Goal: Task Accomplishment & Management: Manage account settings

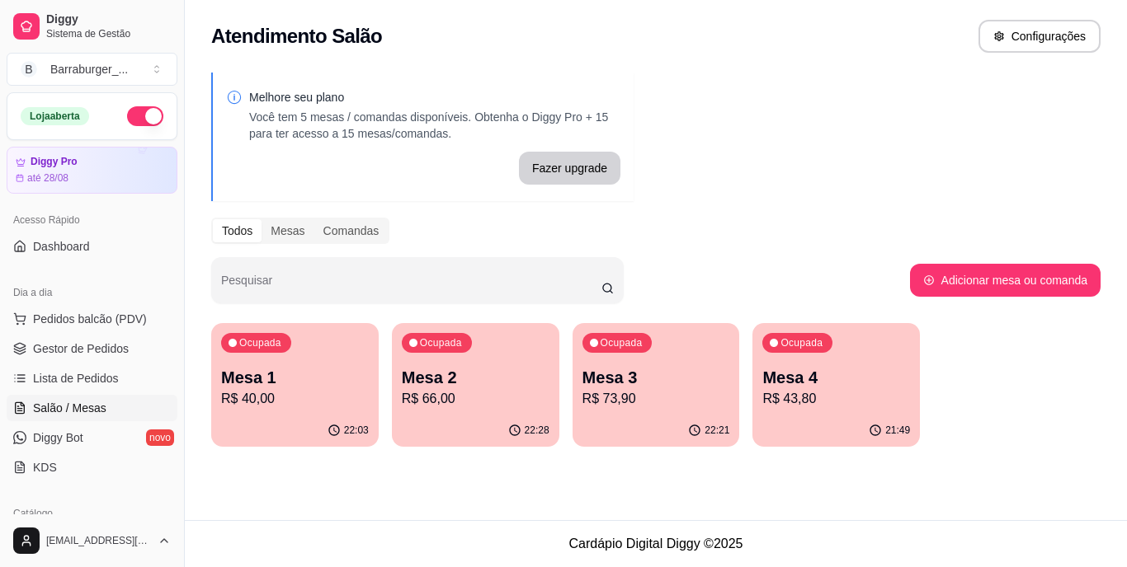
scroll to position [231, 0]
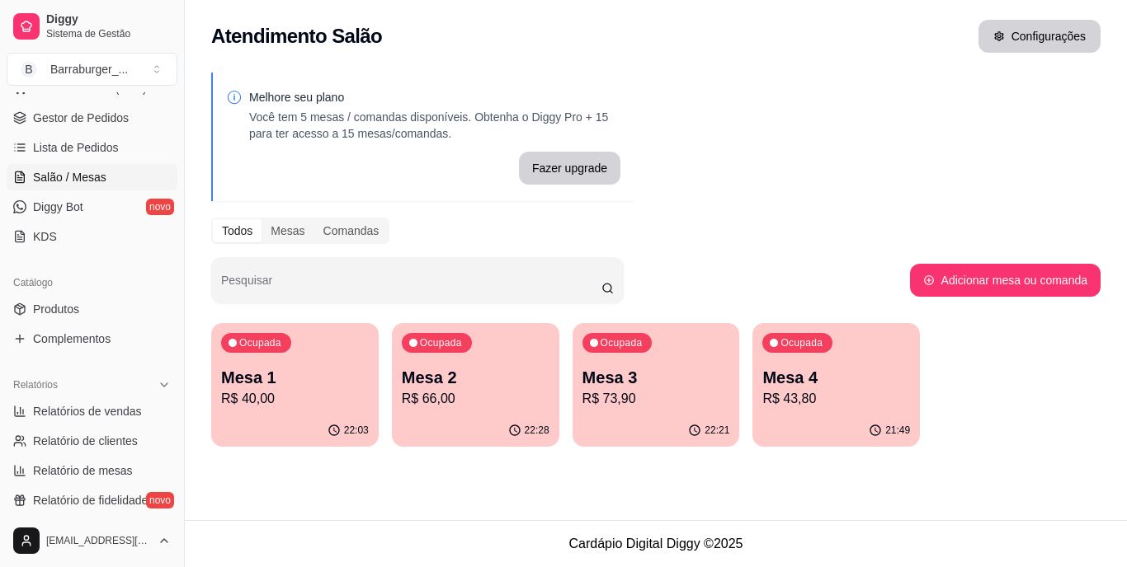
click at [1043, 30] on button "Configurações" at bounding box center [1039, 36] width 122 height 33
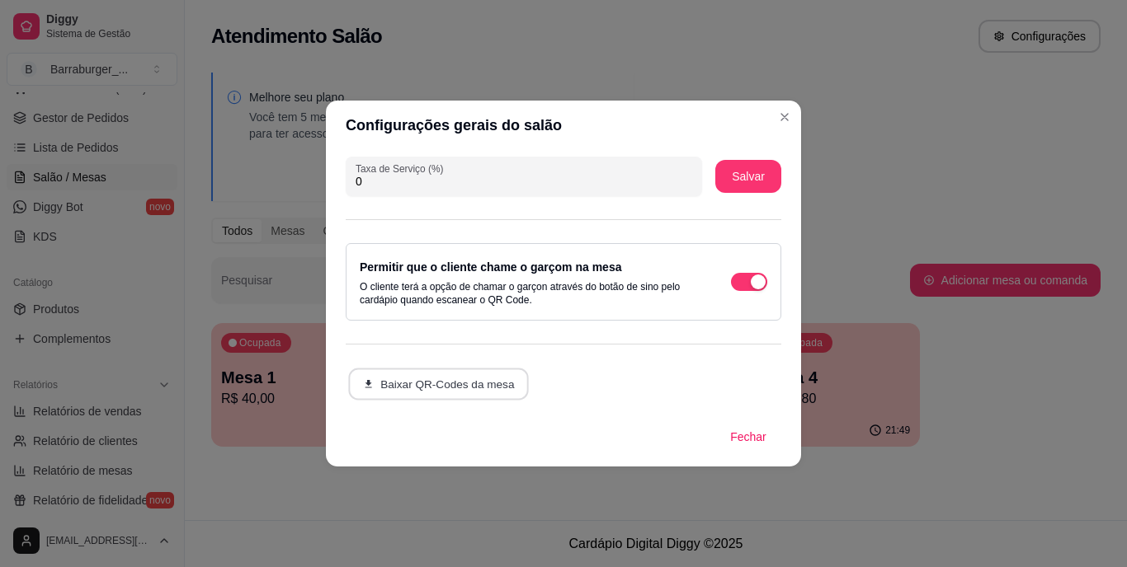
click at [458, 388] on button "Baixar QR-Codes da mesa" at bounding box center [438, 385] width 181 height 32
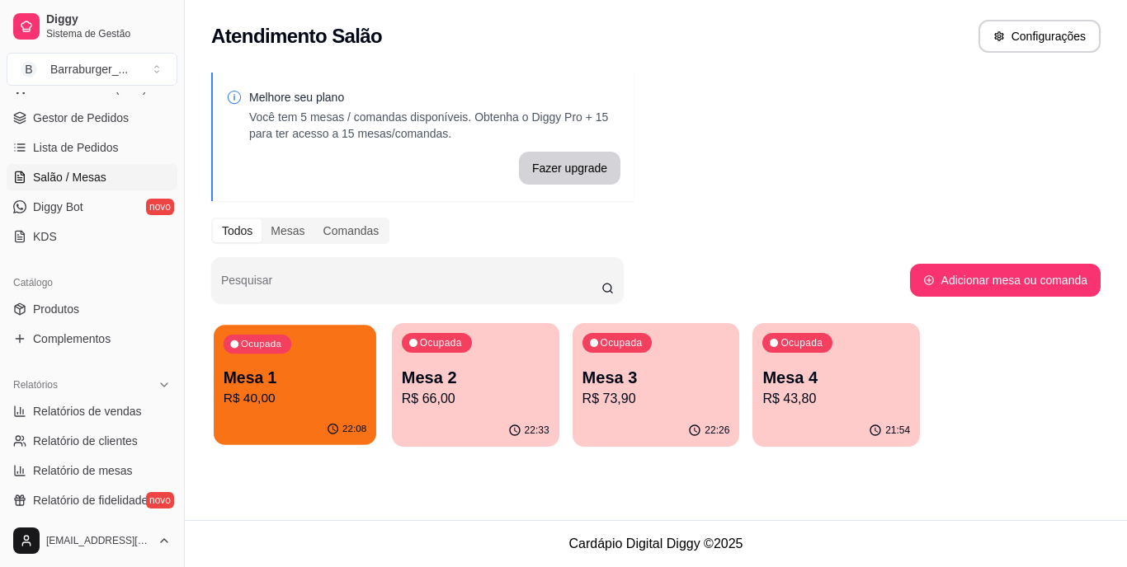
click at [296, 402] on p "R$ 40,00" at bounding box center [295, 398] width 143 height 19
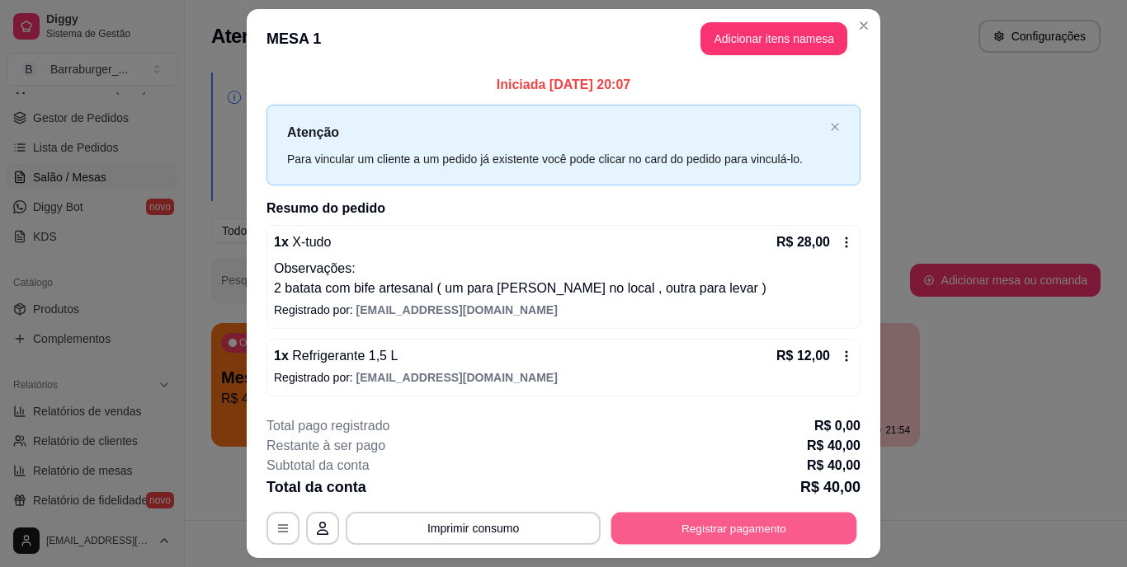
click at [699, 523] on button "Registrar pagamento" at bounding box center [734, 528] width 246 height 32
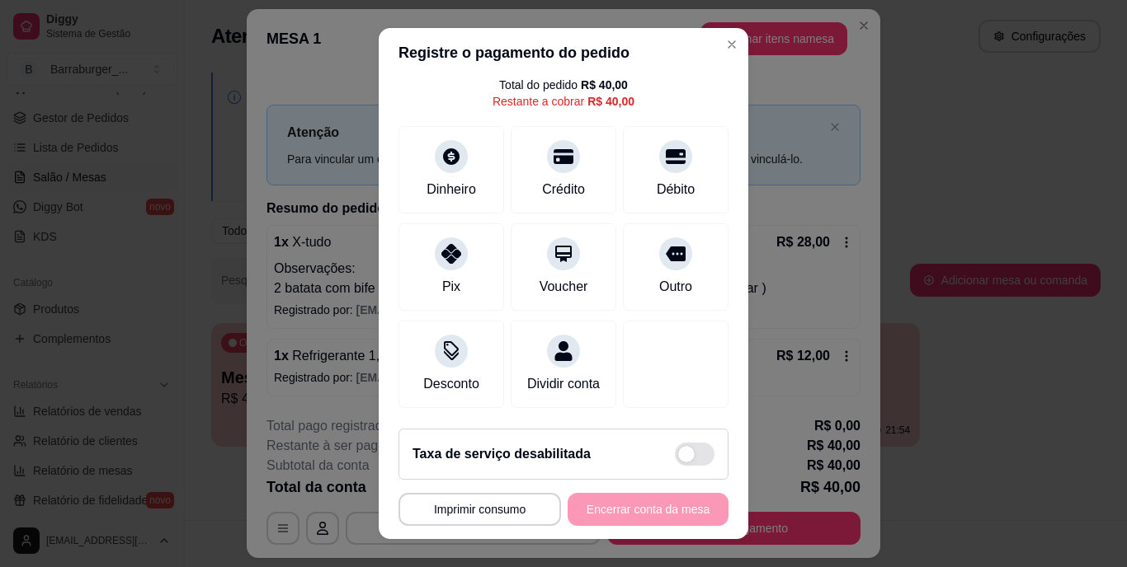
scroll to position [86, 0]
click at [662, 245] on div "Outro" at bounding box center [676, 264] width 116 height 96
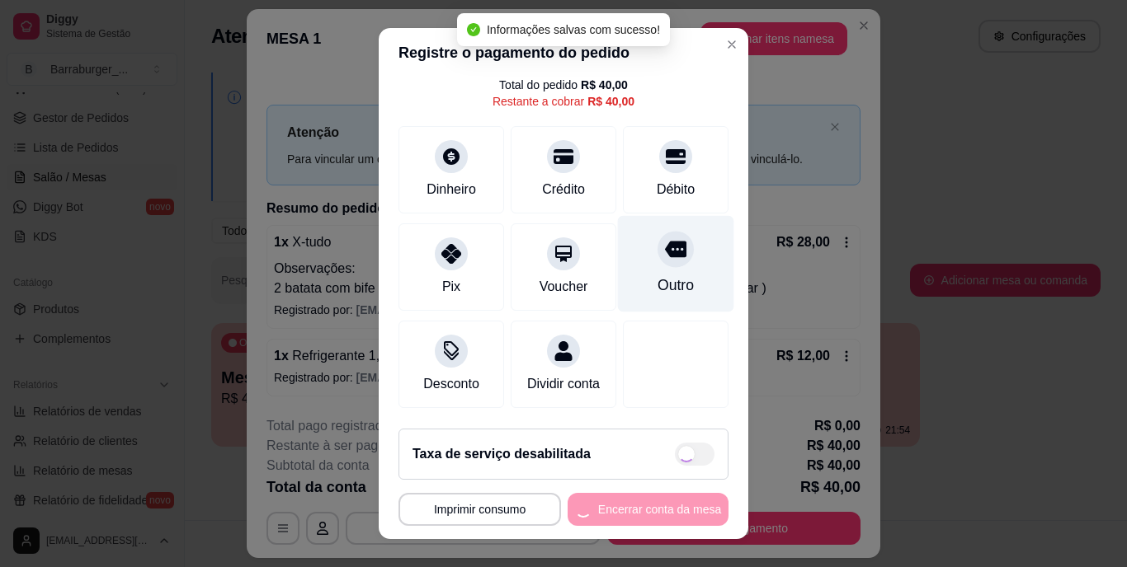
type input "R$ 0,00"
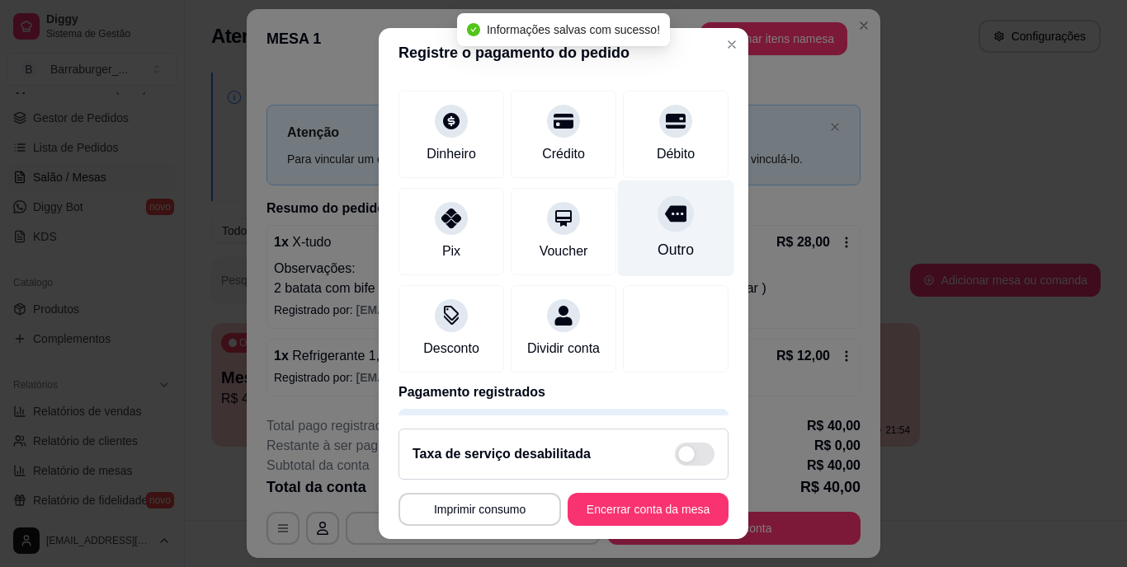
click at [658, 244] on div "Outro" at bounding box center [675, 250] width 36 height 21
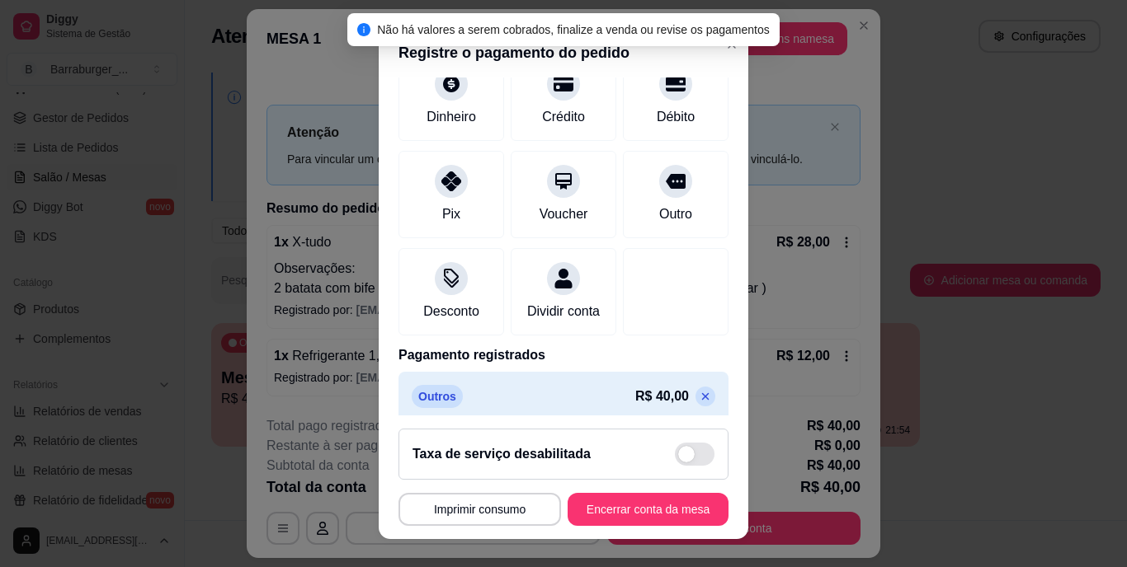
scroll to position [155, 0]
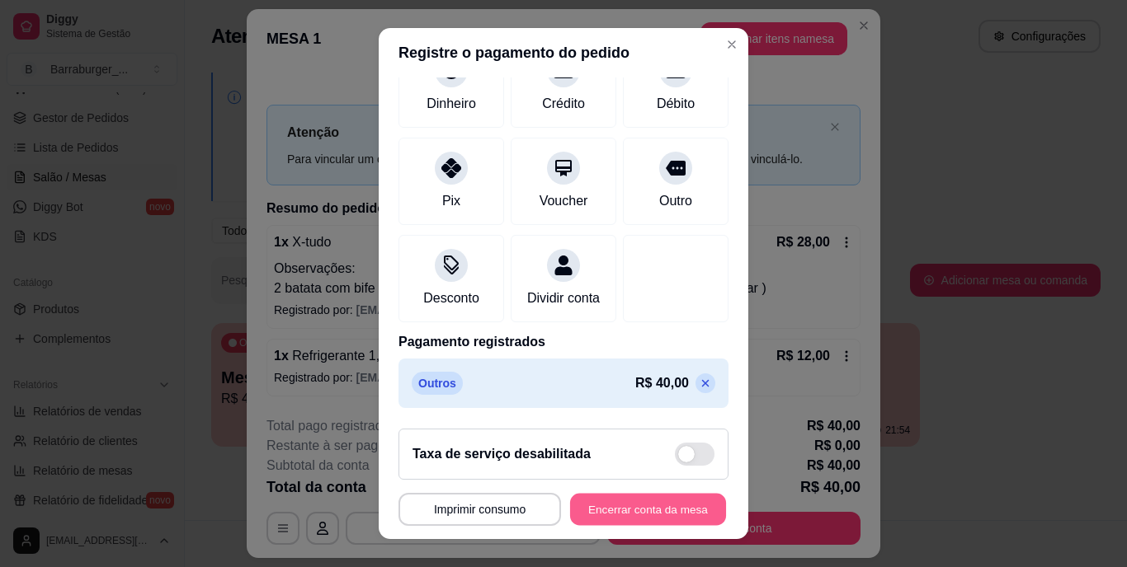
click at [638, 503] on button "Encerrar conta da mesa" at bounding box center [648, 509] width 156 height 32
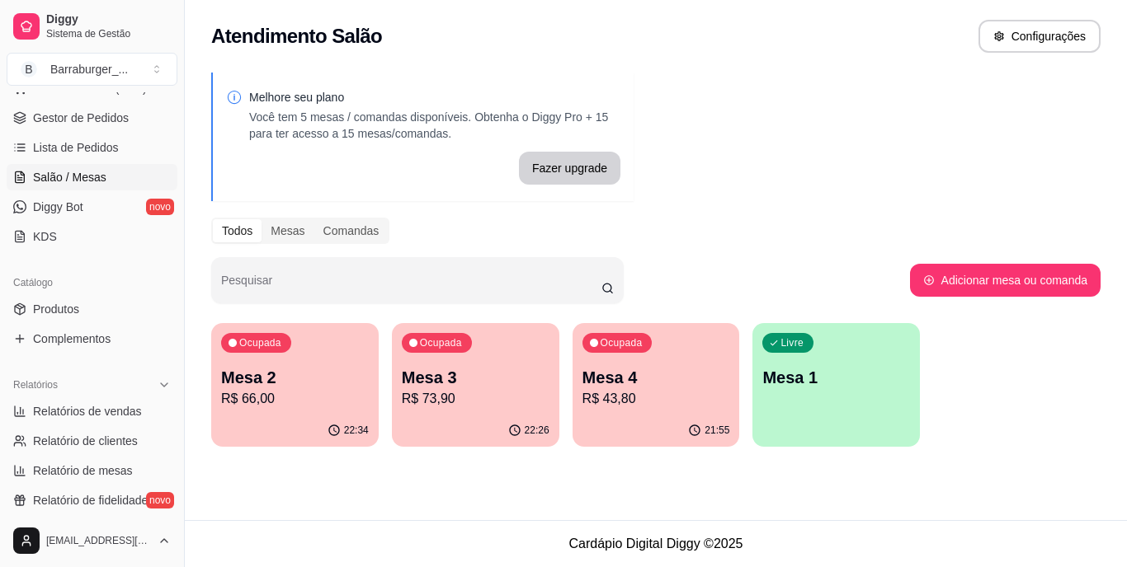
click at [652, 360] on div "Ocupada Mesa 4 R$ 43,80" at bounding box center [655, 369] width 167 height 92
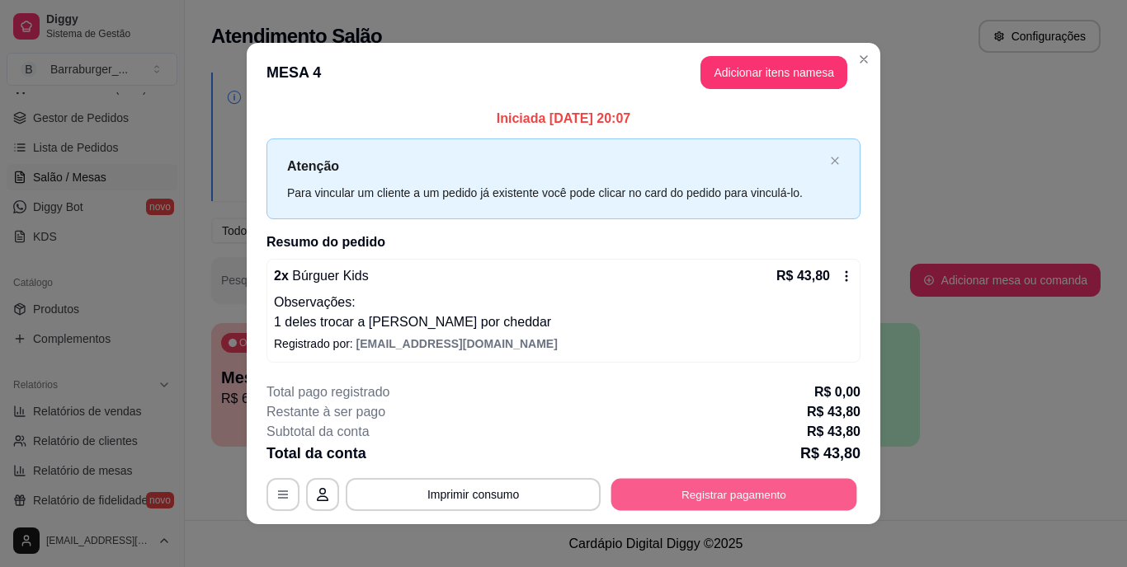
click at [711, 484] on button "Registrar pagamento" at bounding box center [734, 494] width 246 height 32
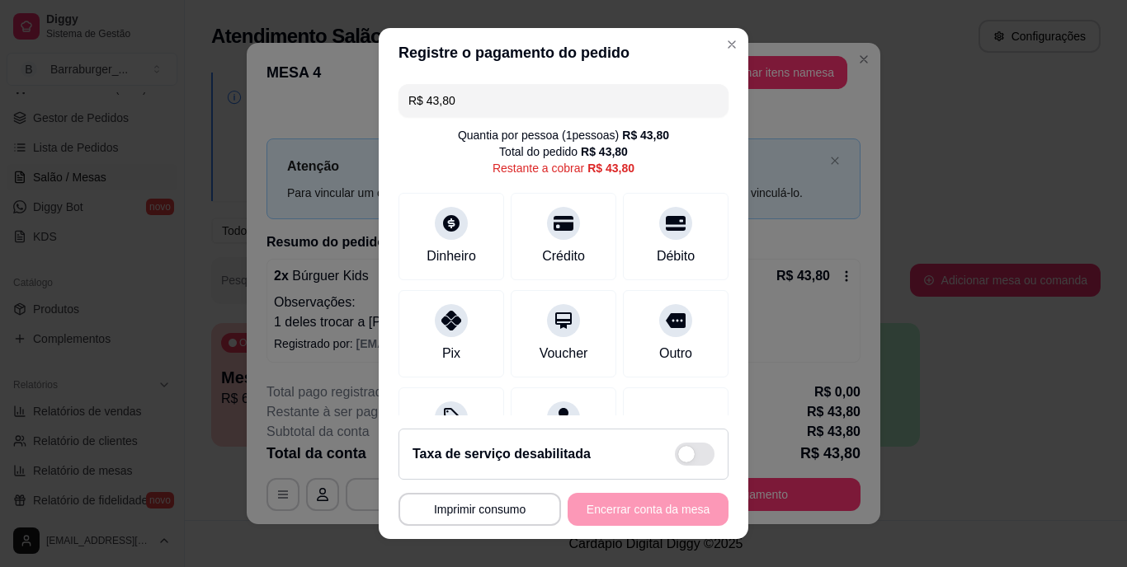
click at [724, 416] on footer "**********" at bounding box center [563, 478] width 369 height 124
drag, startPoint x: 724, startPoint y: 416, endPoint x: 652, endPoint y: 341, distance: 103.8
click at [652, 341] on div "Outro" at bounding box center [676, 331] width 116 height 96
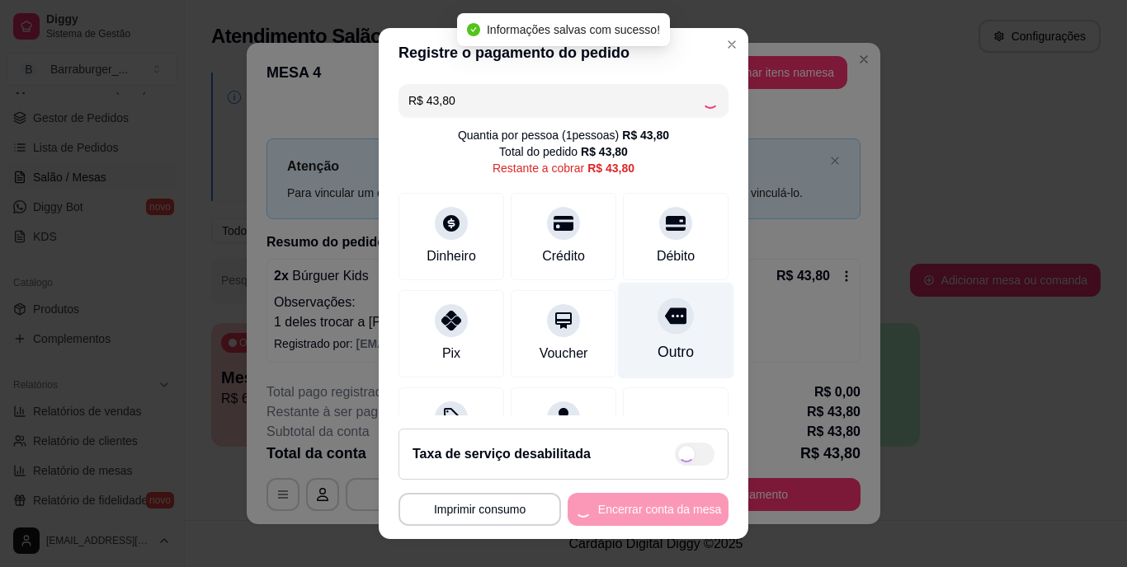
type input "R$ 0,00"
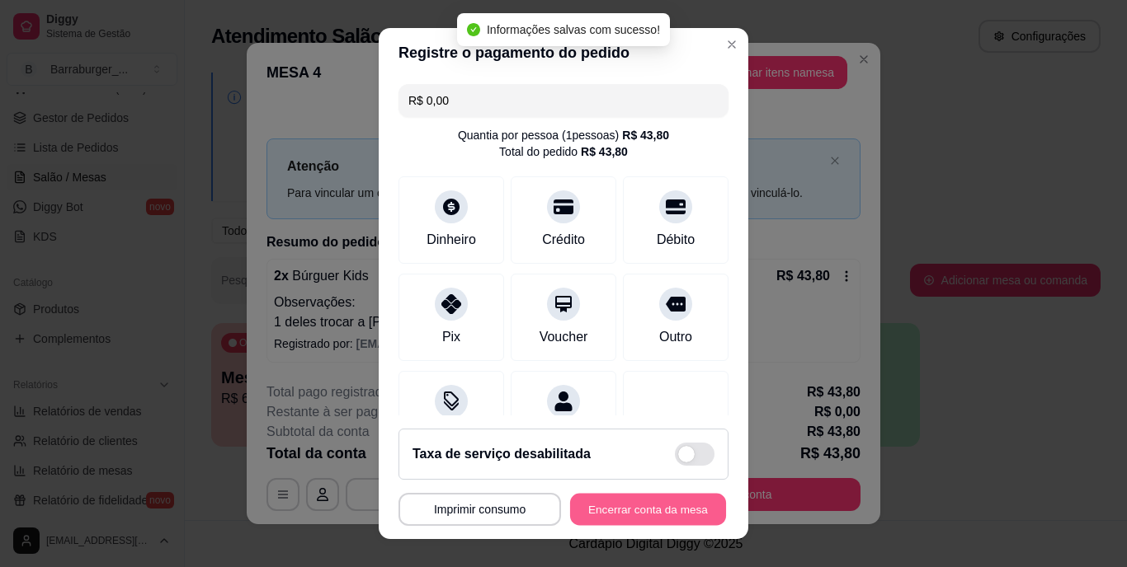
click at [630, 510] on button "Encerrar conta da mesa" at bounding box center [648, 509] width 156 height 32
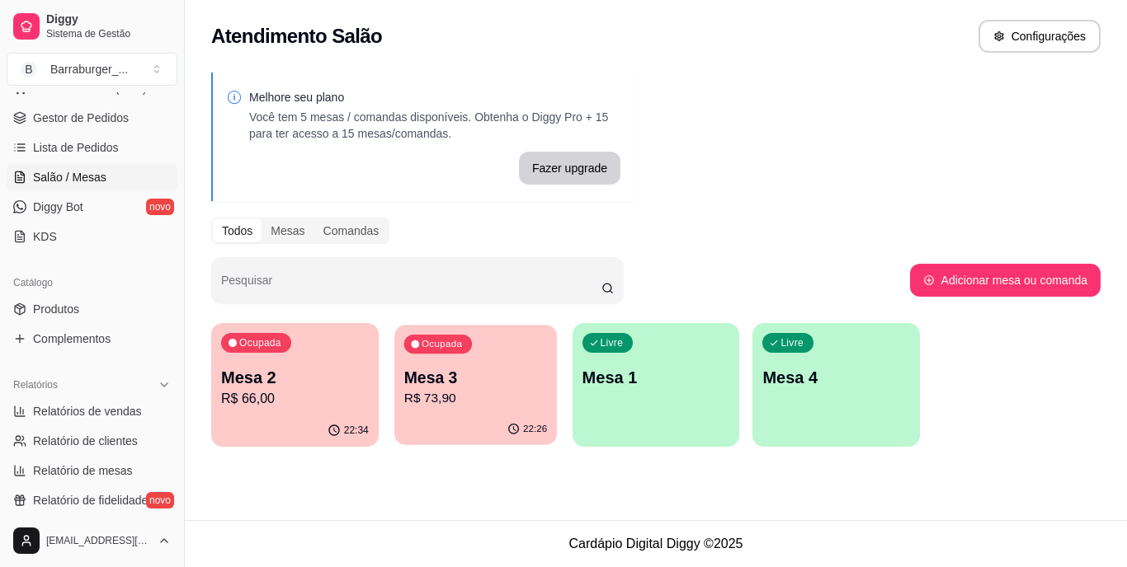
click at [478, 380] on p "Mesa 3" at bounding box center [474, 378] width 143 height 22
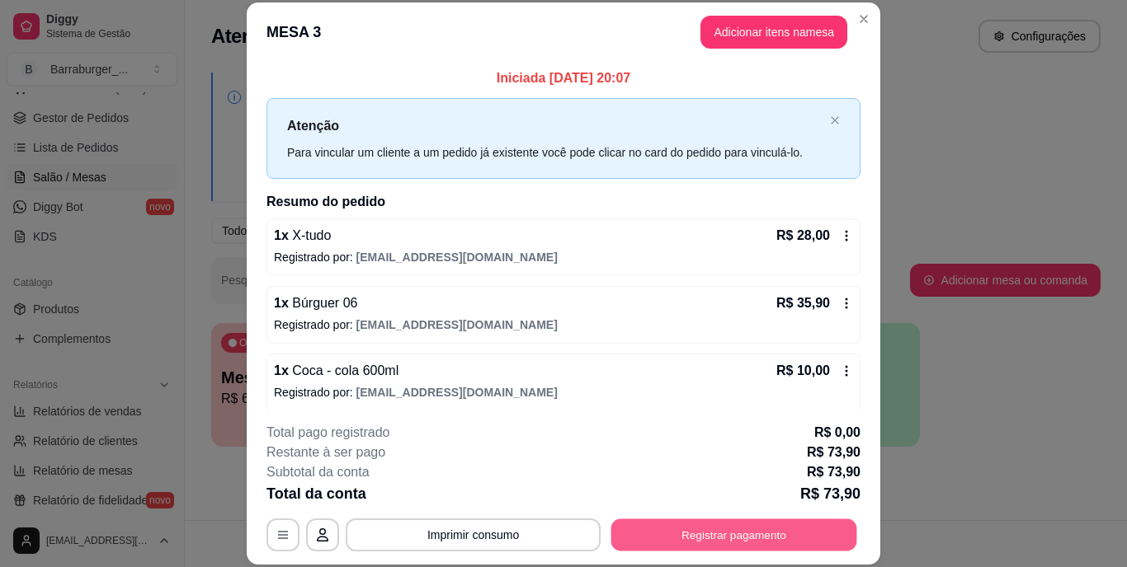
click at [709, 544] on button "Registrar pagamento" at bounding box center [734, 535] width 246 height 32
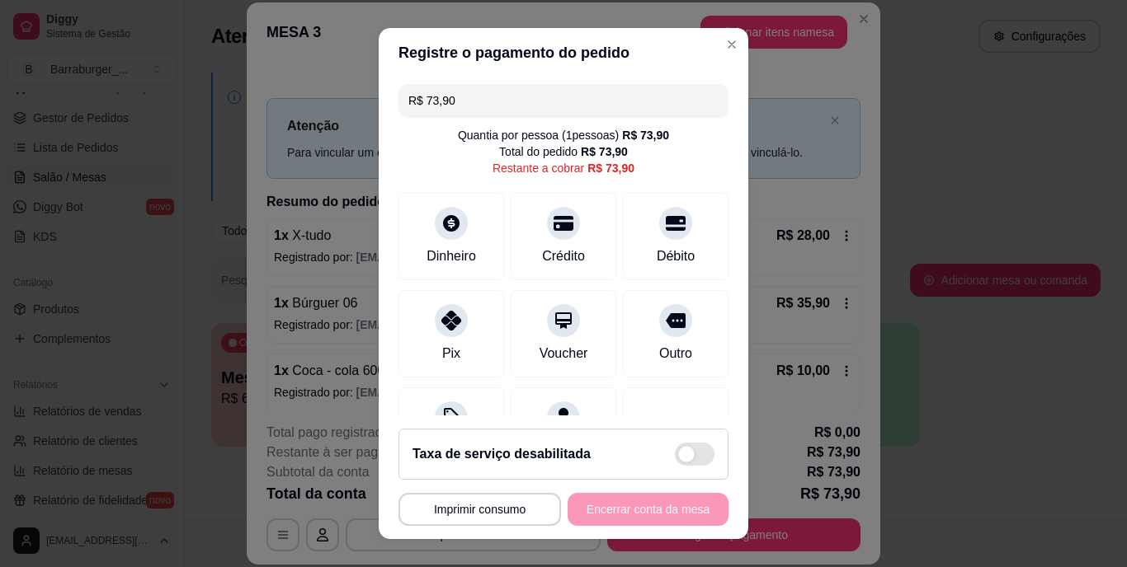
click at [633, 504] on div "**********" at bounding box center [563, 509] width 330 height 33
click at [633, 515] on div "**********" at bounding box center [563, 509] width 330 height 33
click at [650, 337] on div "Outro" at bounding box center [676, 331] width 116 height 96
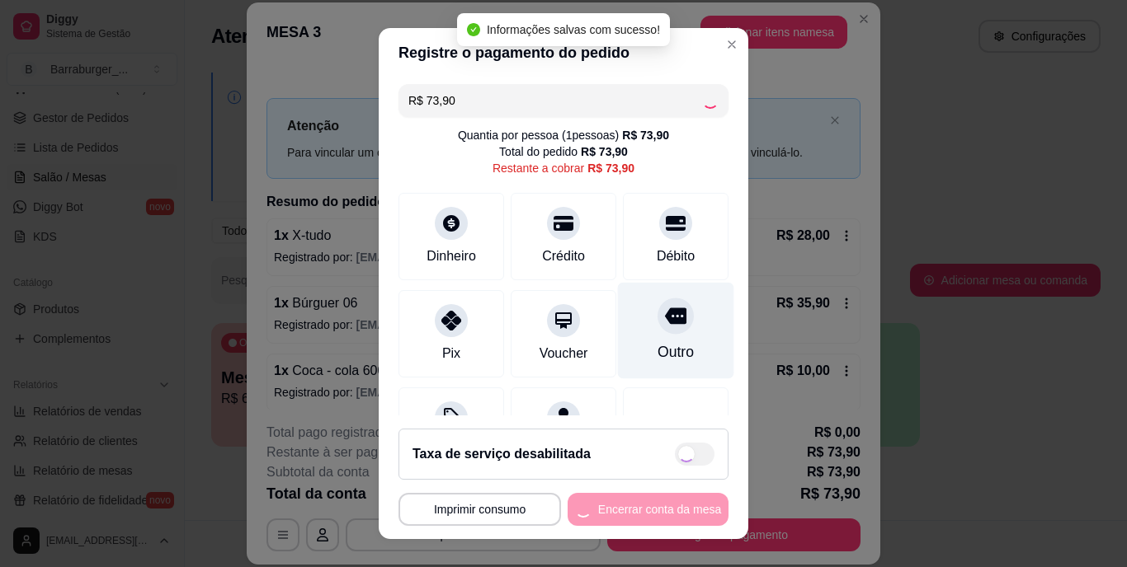
type input "R$ 0,00"
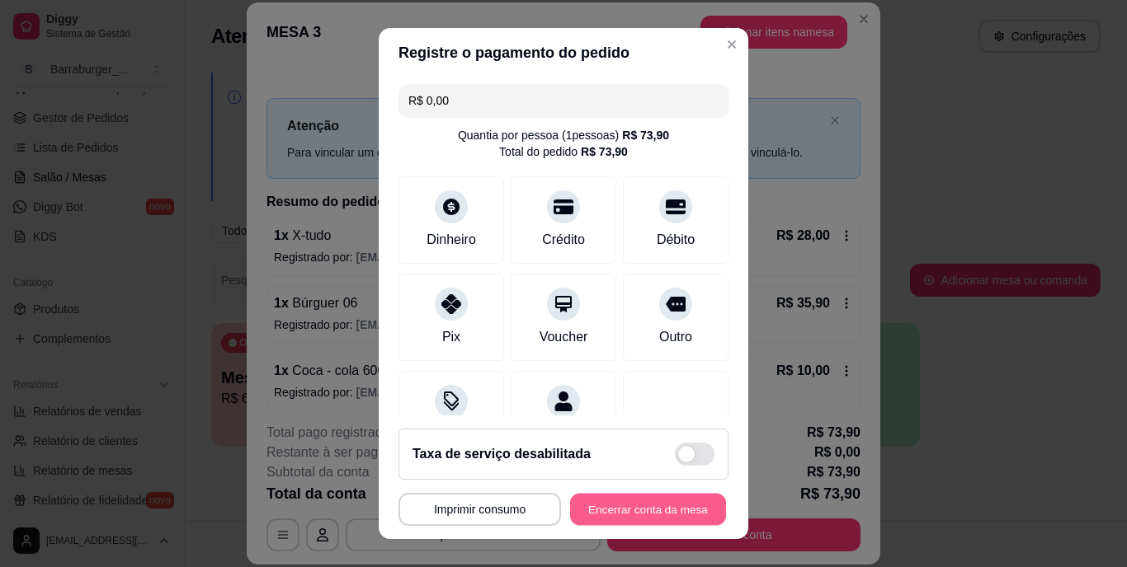
click at [613, 507] on button "Encerrar conta da mesa" at bounding box center [648, 509] width 156 height 32
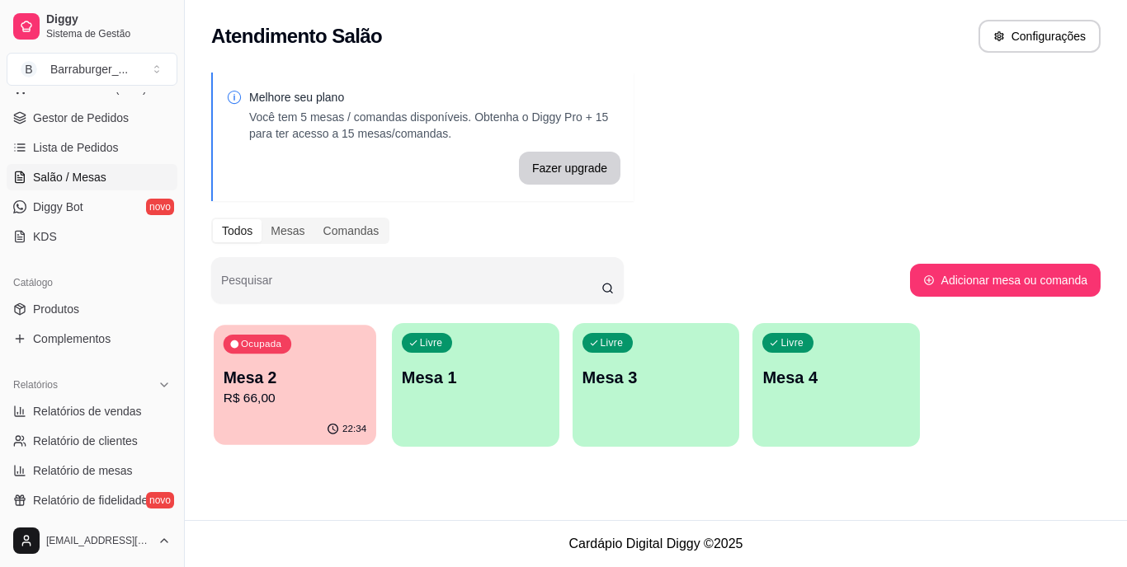
click at [317, 384] on p "Mesa 2" at bounding box center [295, 378] width 143 height 22
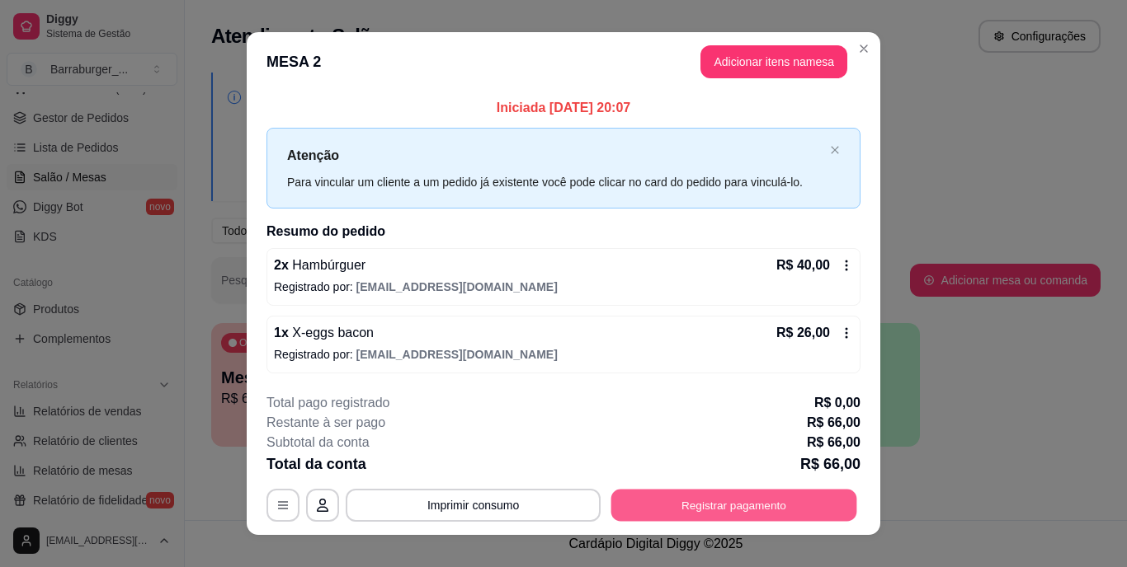
click at [720, 515] on button "Registrar pagamento" at bounding box center [734, 505] width 246 height 32
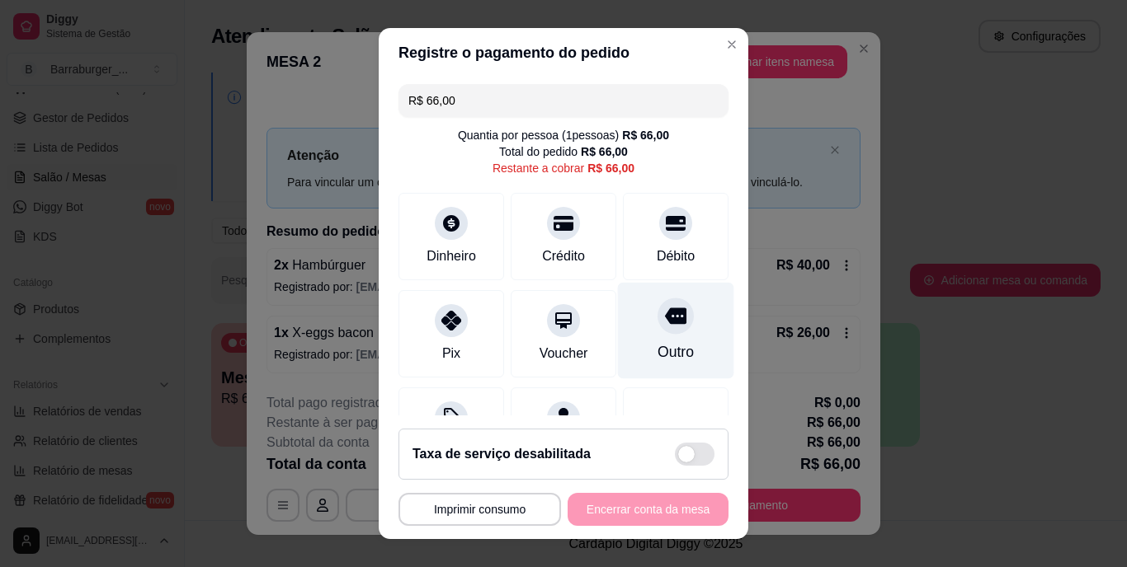
click at [653, 336] on div "Outro" at bounding box center [676, 331] width 116 height 96
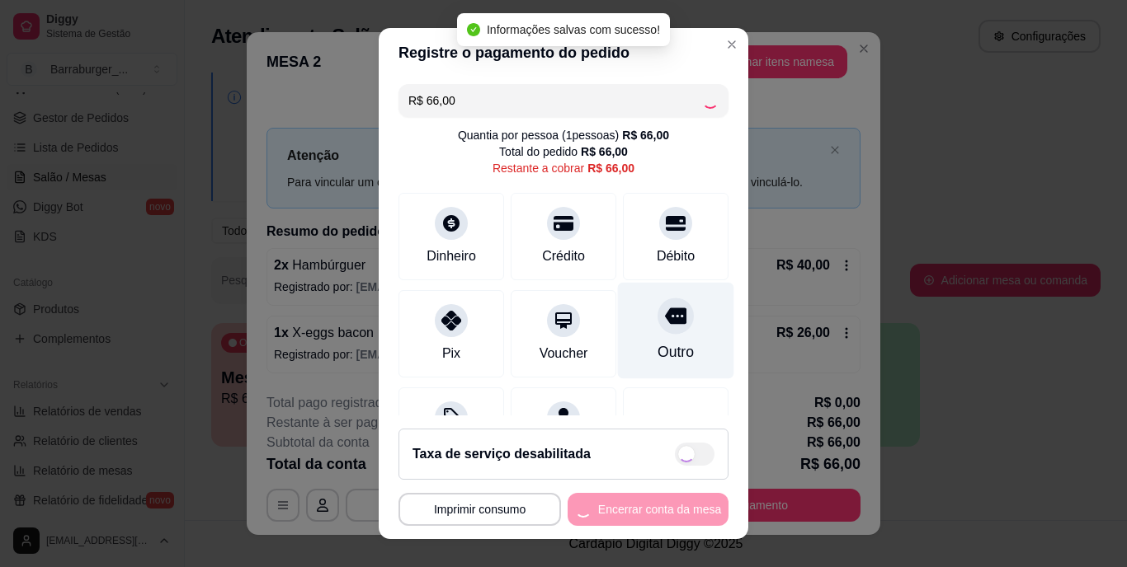
type input "R$ 0,00"
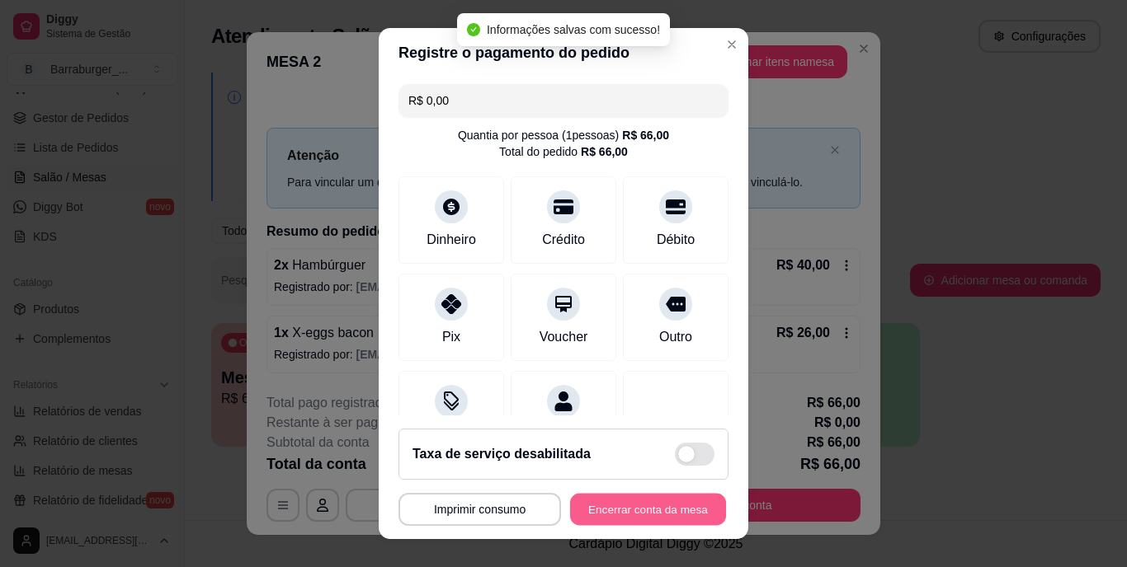
click at [634, 512] on button "Encerrar conta da mesa" at bounding box center [648, 509] width 156 height 32
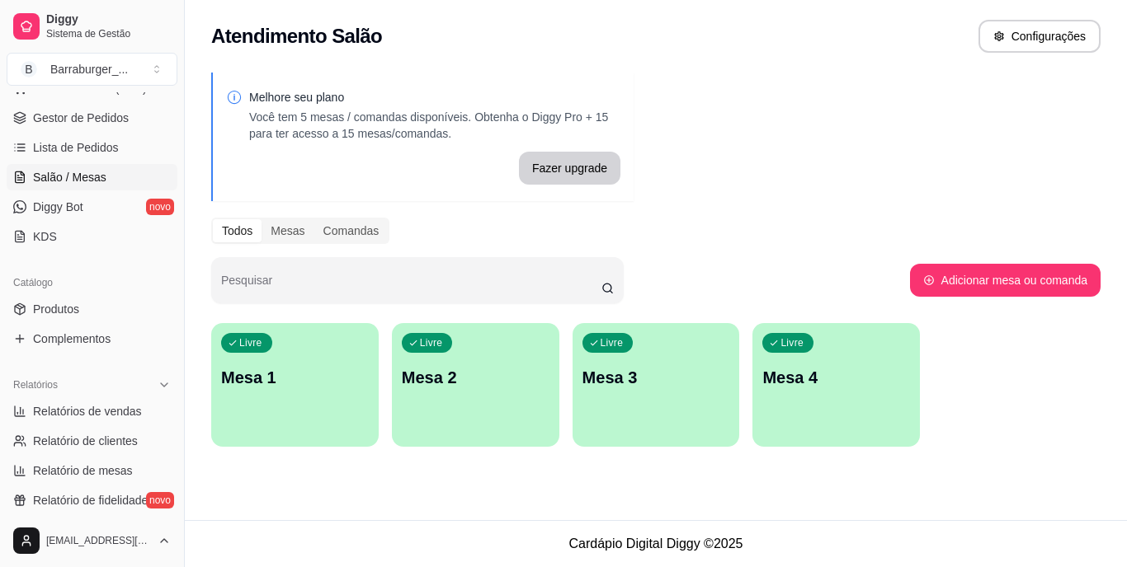
scroll to position [0, 0]
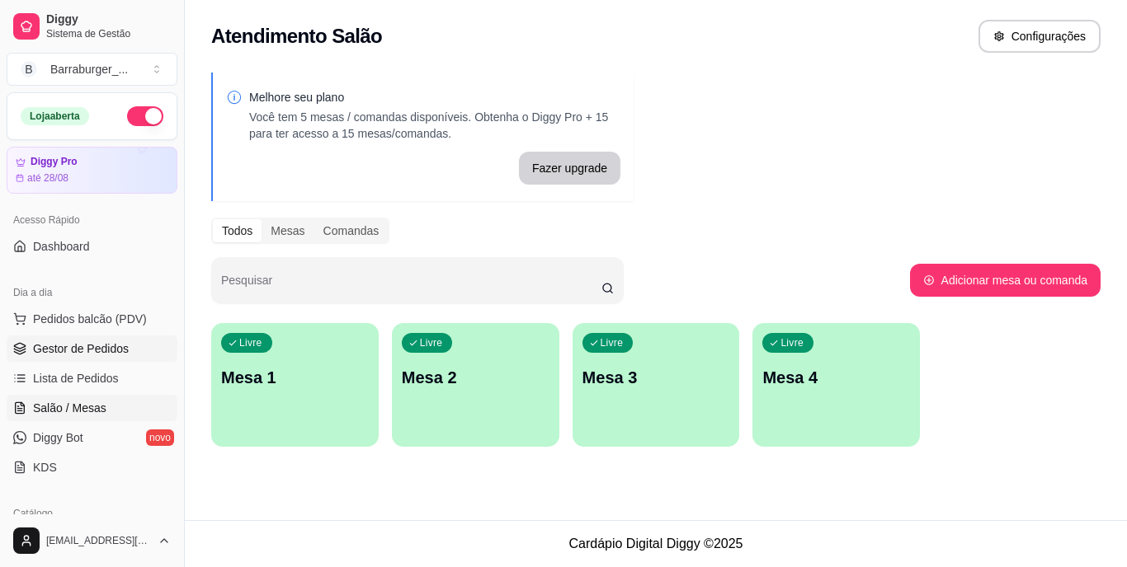
click at [75, 343] on span "Gestor de Pedidos" at bounding box center [81, 349] width 96 height 16
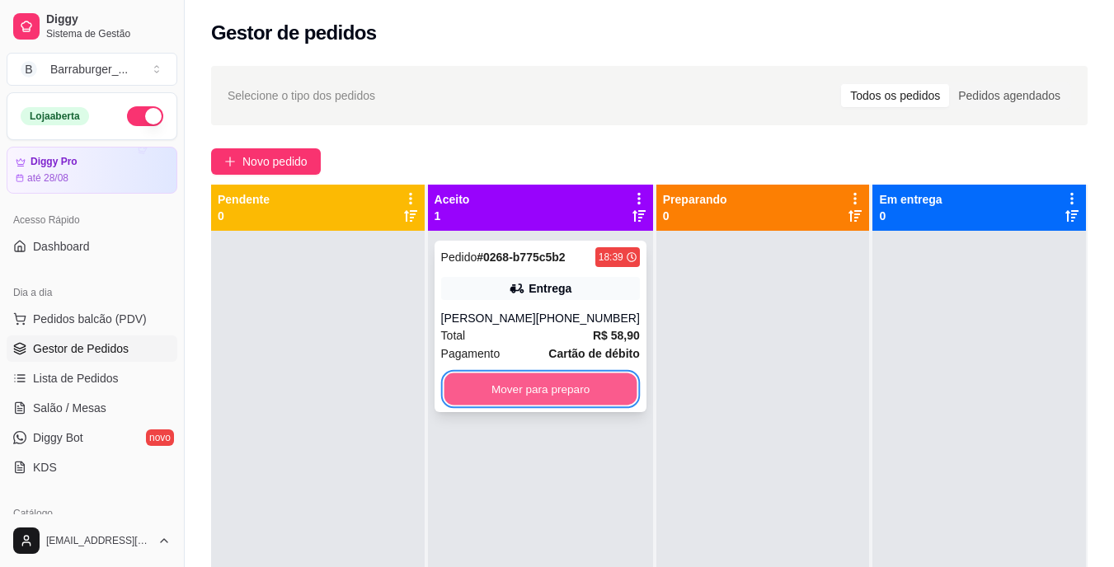
click at [564, 400] on button "Mover para preparo" at bounding box center [540, 390] width 193 height 32
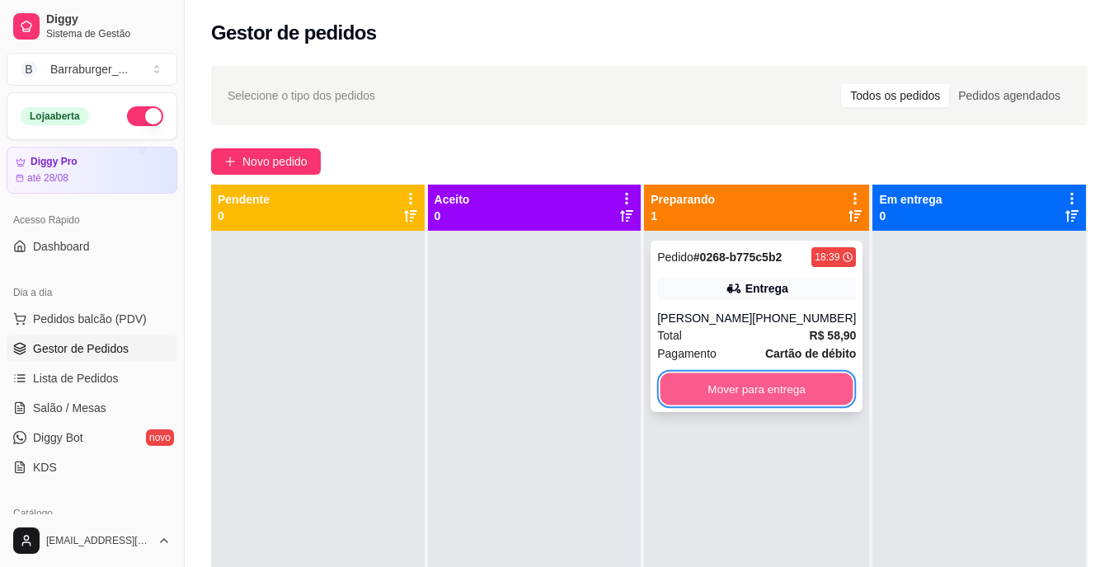
click at [726, 393] on button "Mover para entrega" at bounding box center [757, 390] width 193 height 32
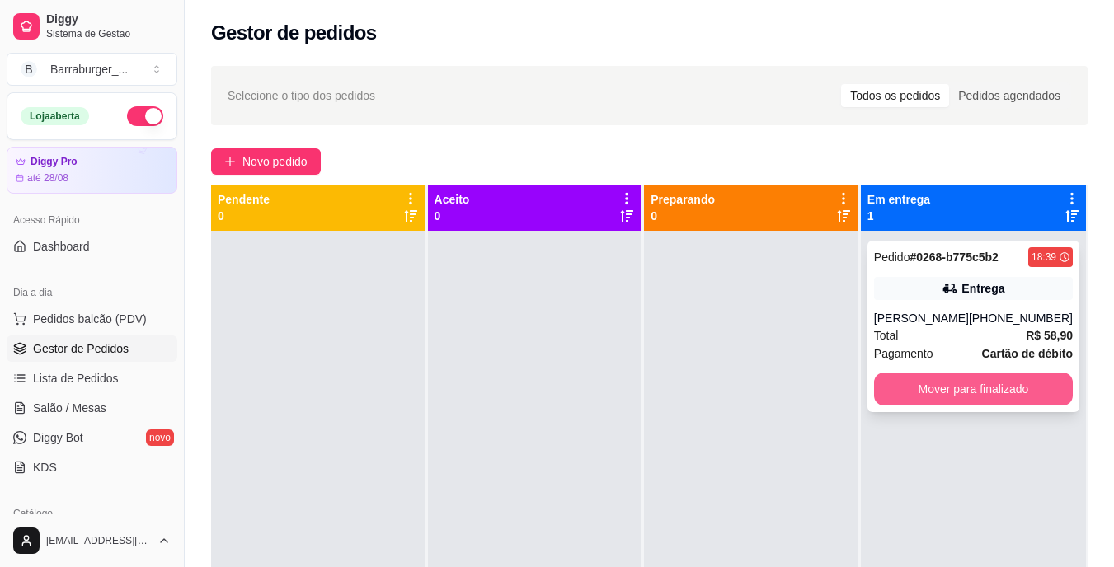
click at [962, 391] on button "Mover para finalizado" at bounding box center [973, 389] width 199 height 33
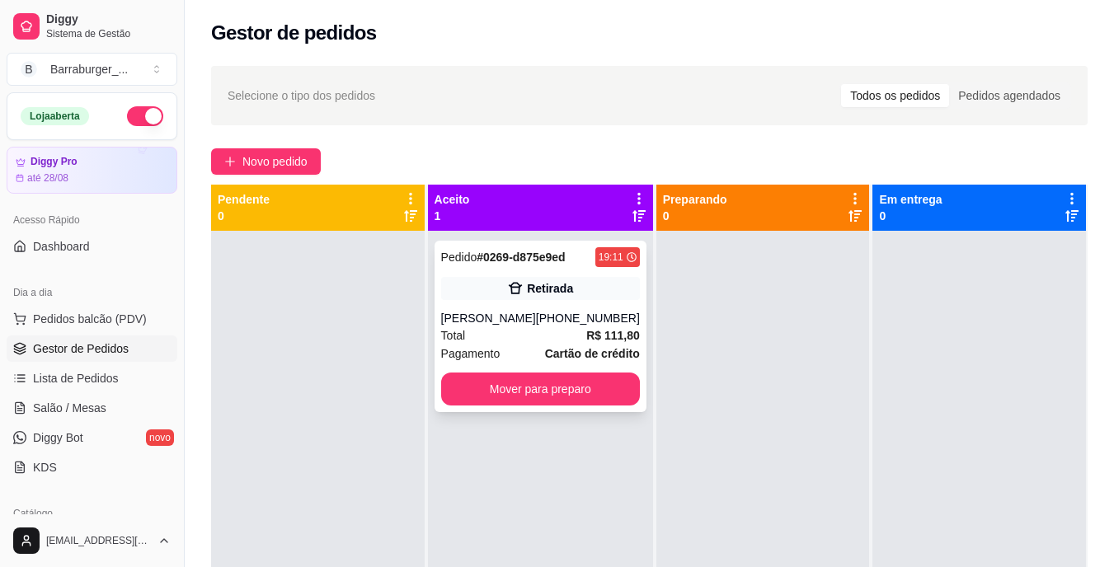
click at [503, 321] on div "[PERSON_NAME]" at bounding box center [488, 318] width 95 height 16
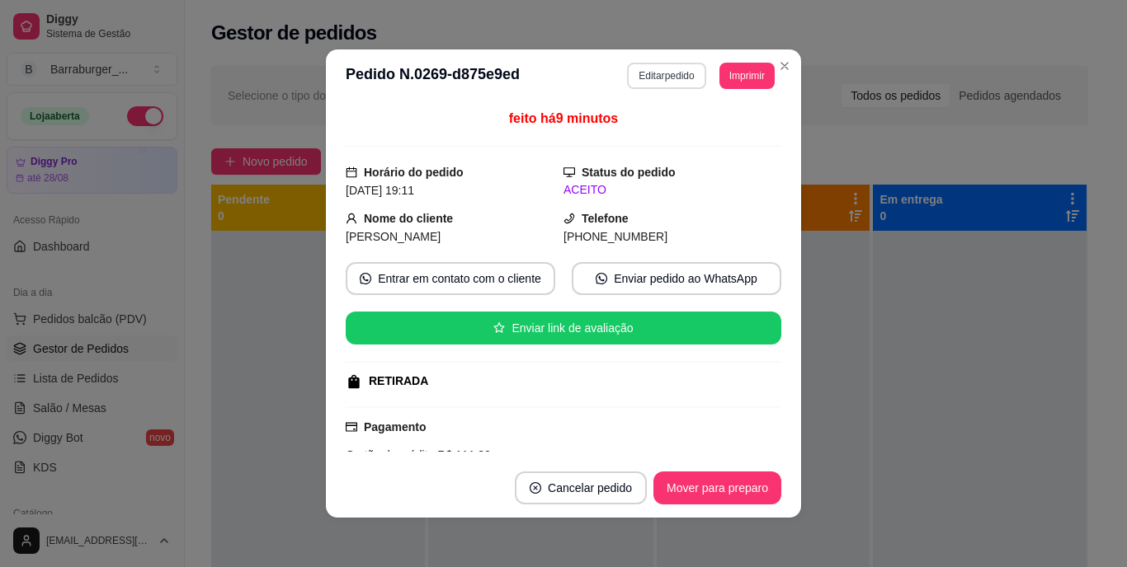
click at [650, 82] on button "Editar pedido" at bounding box center [666, 76] width 78 height 26
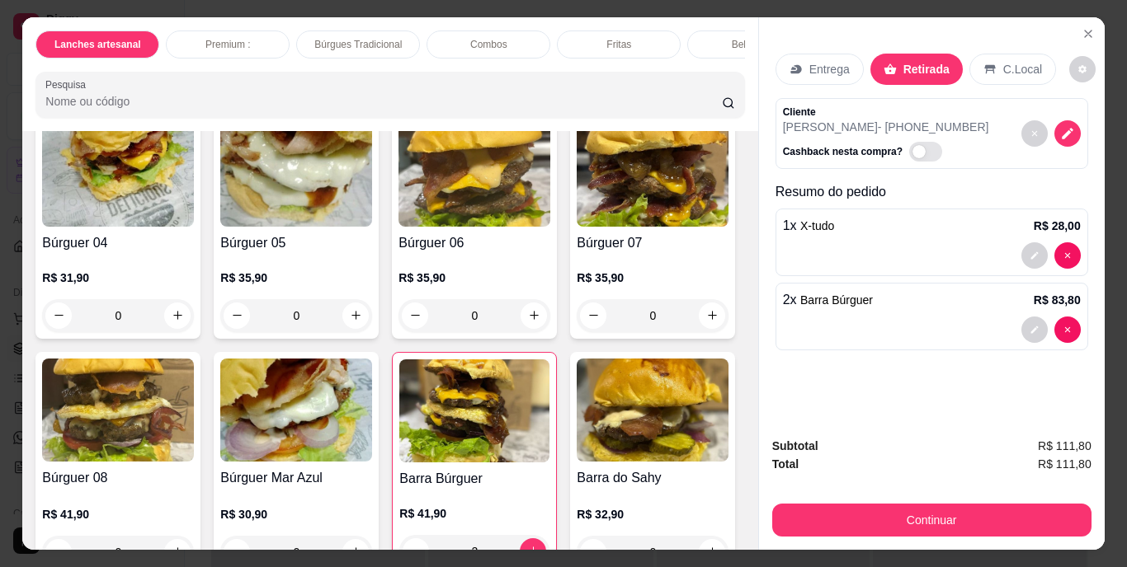
scroll to position [713, 0]
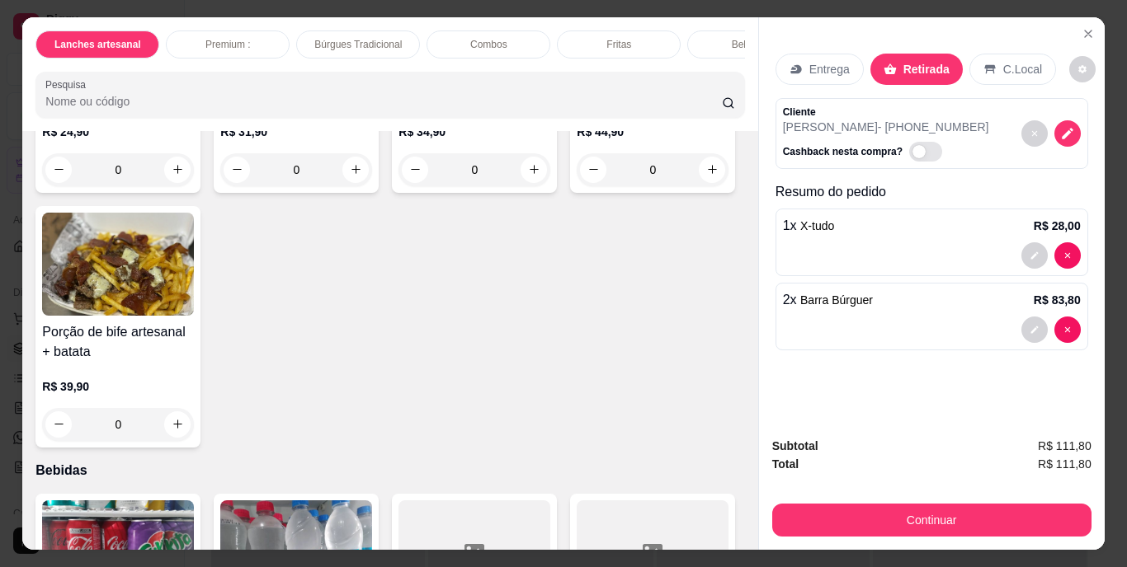
scroll to position [3208, 0]
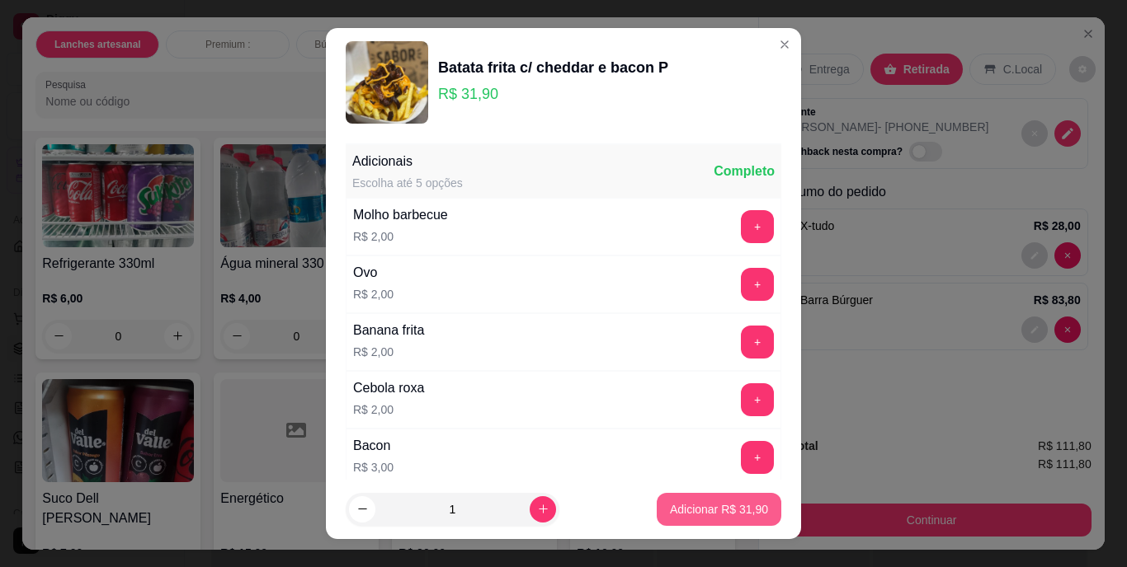
click at [656, 509] on button "Adicionar R$ 31,90" at bounding box center [718, 509] width 125 height 33
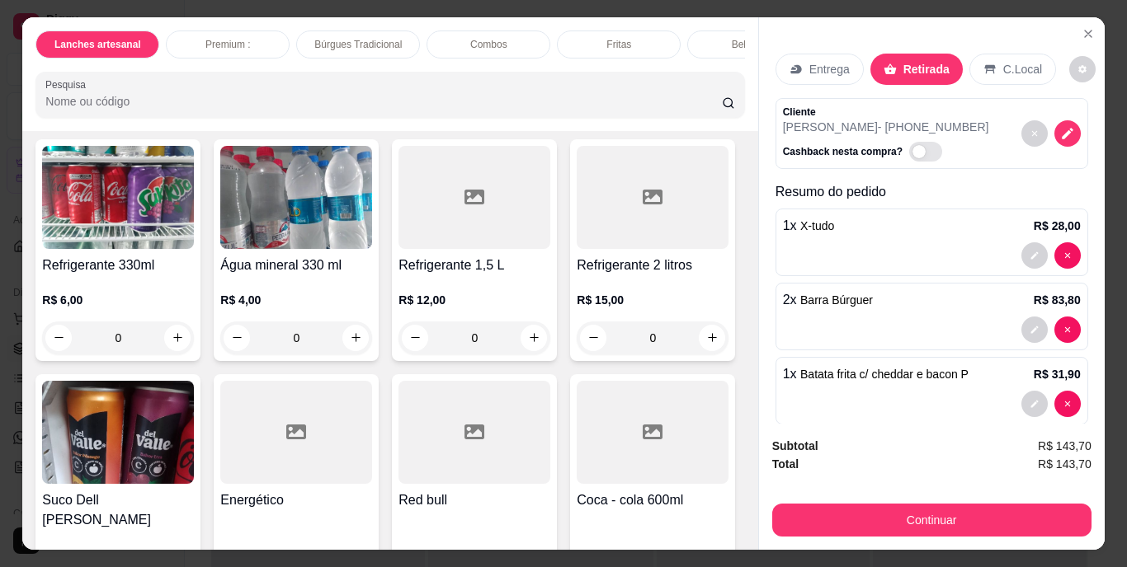
type input "1"
click at [822, 98] on div "Cliente [PERSON_NAME] - [PHONE_NUMBER] Cashback nesta compra?" at bounding box center [931, 133] width 313 height 71
click at [815, 64] on p "Entrega" at bounding box center [829, 69] width 40 height 16
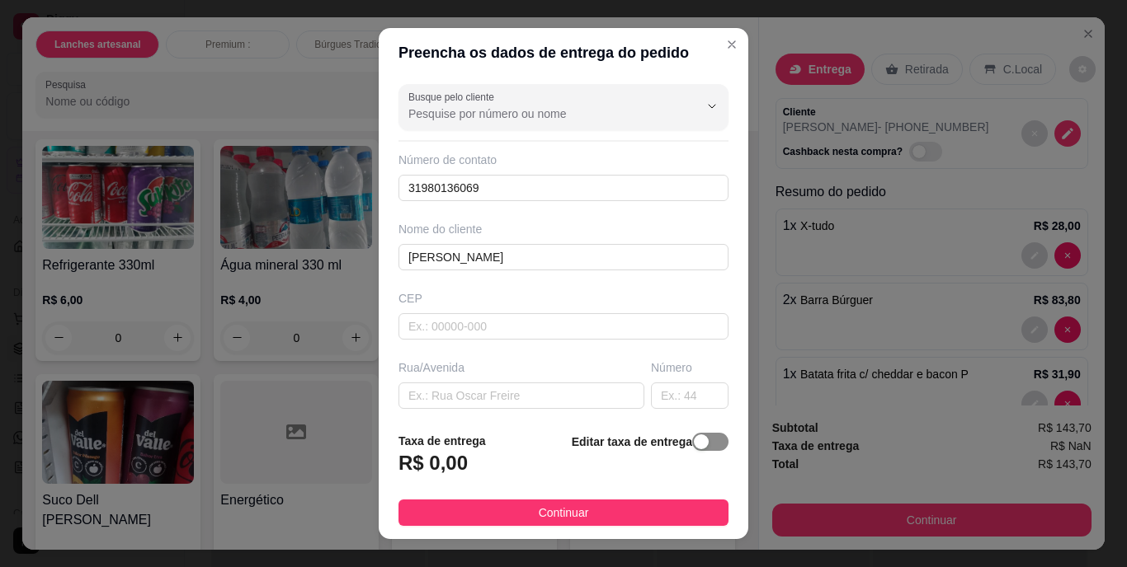
click at [694, 435] on div "button" at bounding box center [701, 442] width 15 height 15
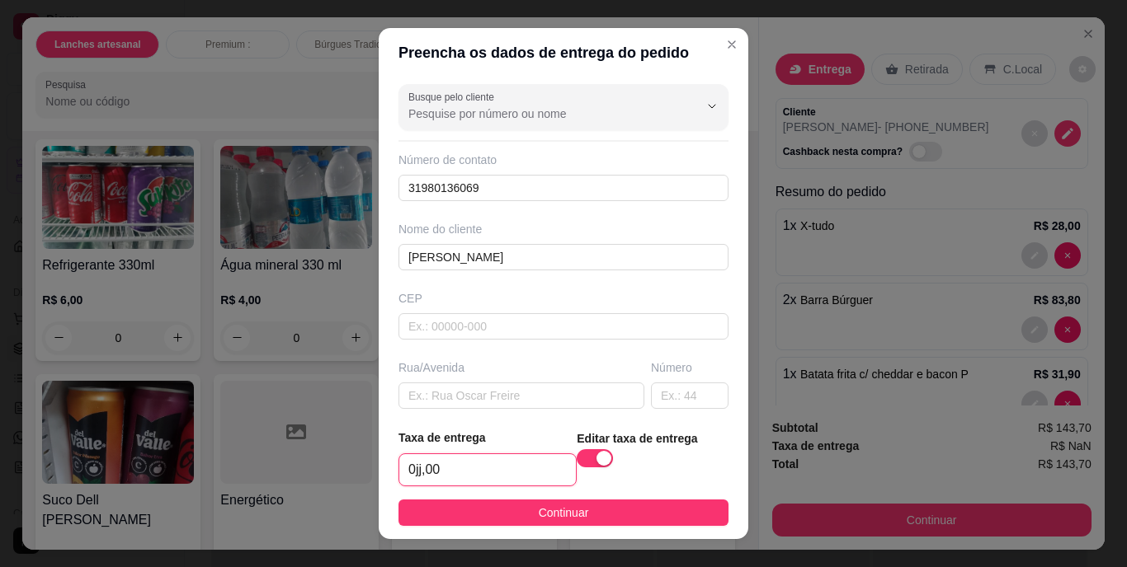
click at [410, 471] on input "0jj,00" at bounding box center [487, 469] width 176 height 31
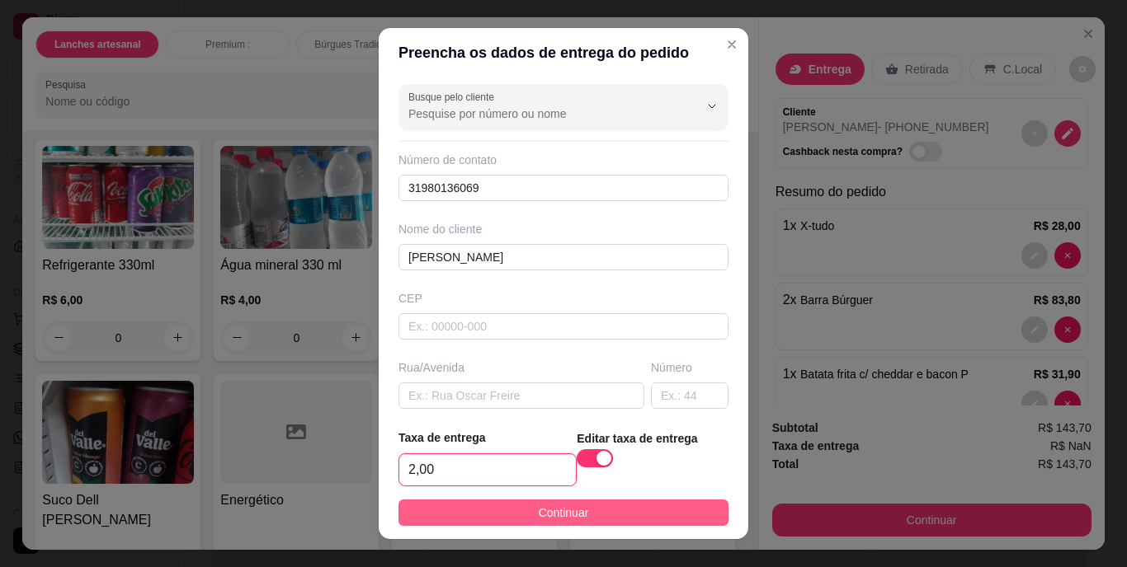
type input "2,00"
click at [476, 517] on button "Continuar" at bounding box center [563, 513] width 330 height 26
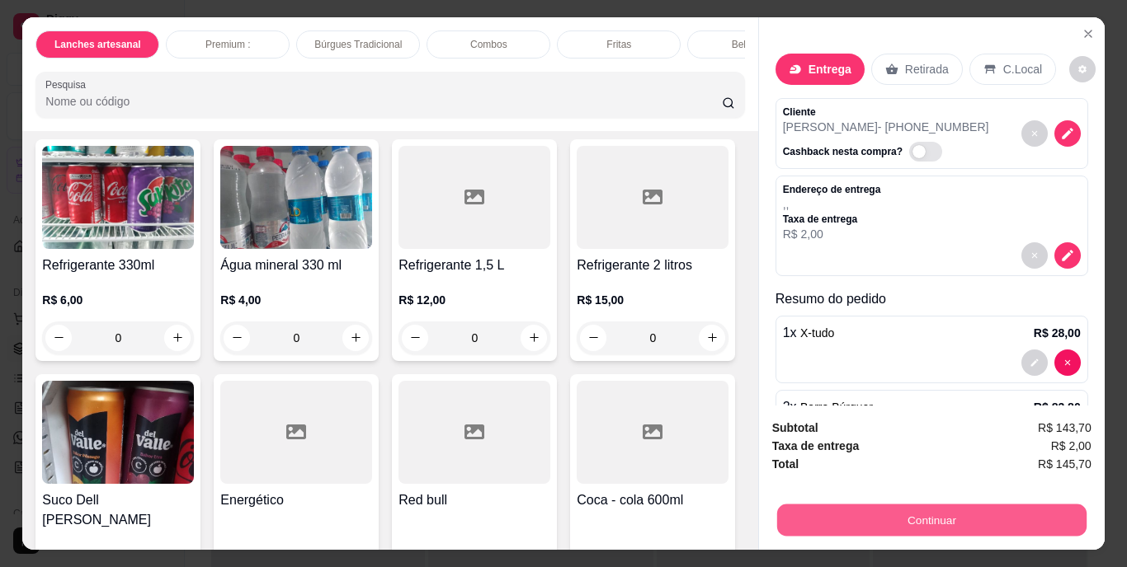
click at [787, 529] on button "Continuar" at bounding box center [930, 521] width 309 height 32
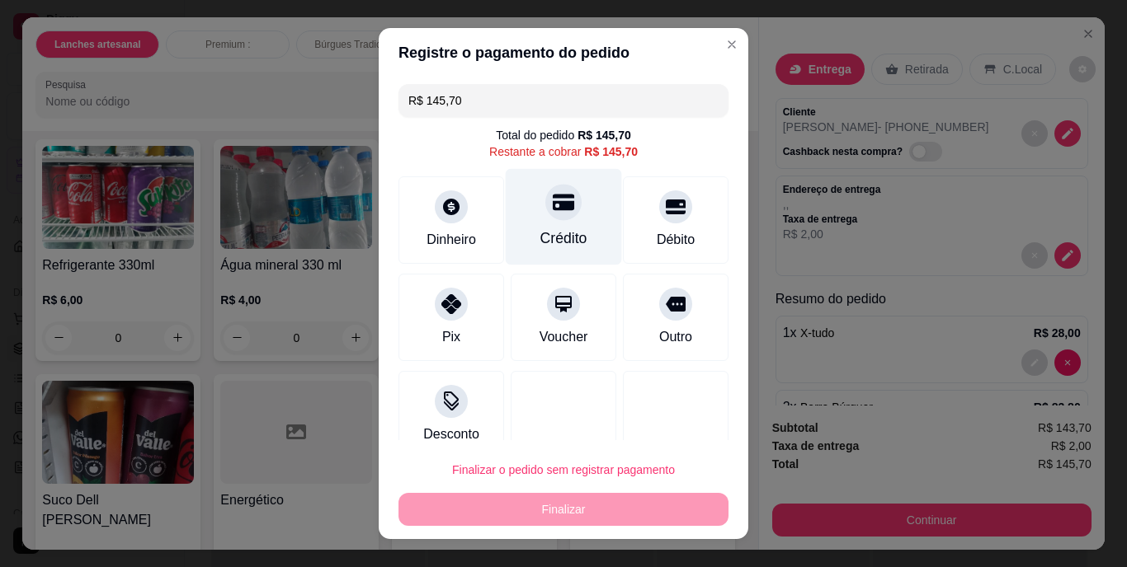
click at [550, 223] on div "Crédito" at bounding box center [564, 217] width 116 height 96
type input "R$ 0,00"
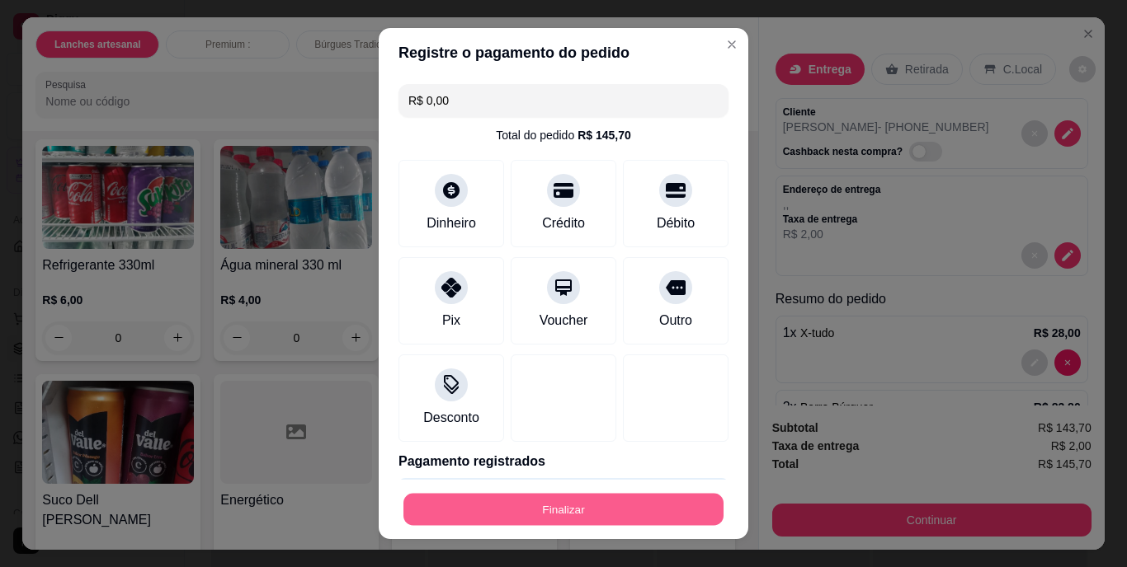
click at [534, 499] on button "Finalizar" at bounding box center [563, 509] width 320 height 32
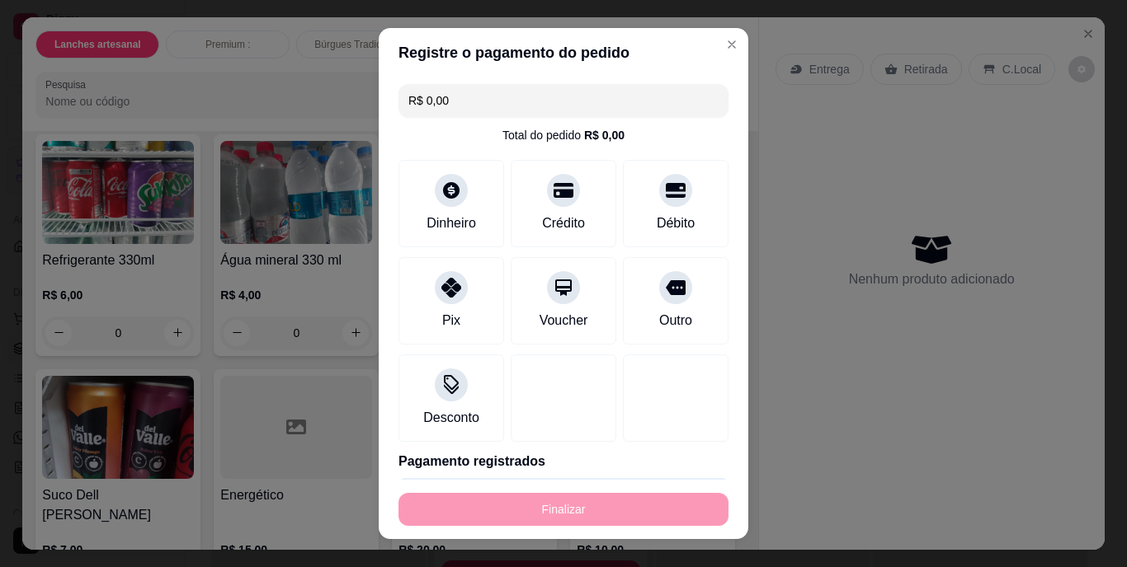
type input "0"
type input "-R$ 145,70"
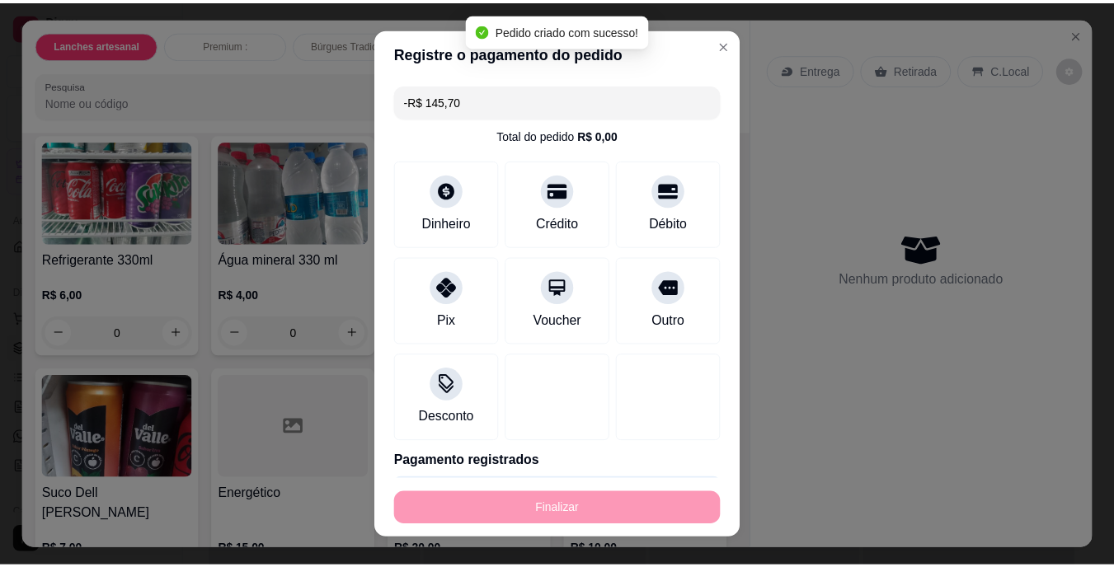
scroll to position [3205, 0]
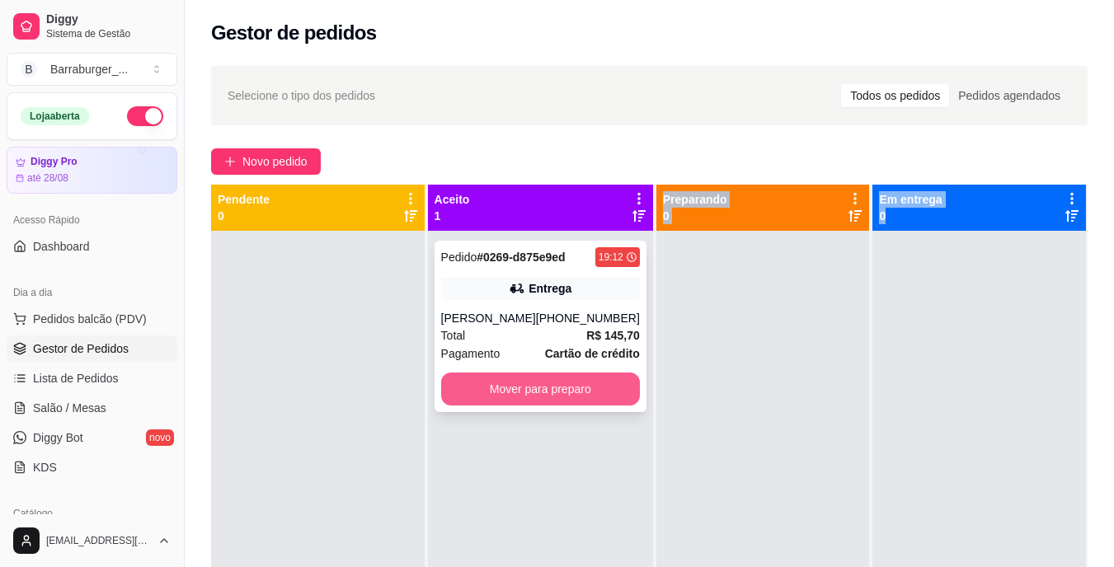
drag, startPoint x: 1006, startPoint y: 454, endPoint x: 587, endPoint y: 398, distance: 422.6
click at [587, 398] on div "Pendente 0 Aceito 1 Pedido # 0269-d875e9ed 19:12 Entrega [PERSON_NAME] [PHONE_N…" at bounding box center [649, 468] width 877 height 567
click at [587, 398] on button "Mover para preparo" at bounding box center [540, 390] width 193 height 32
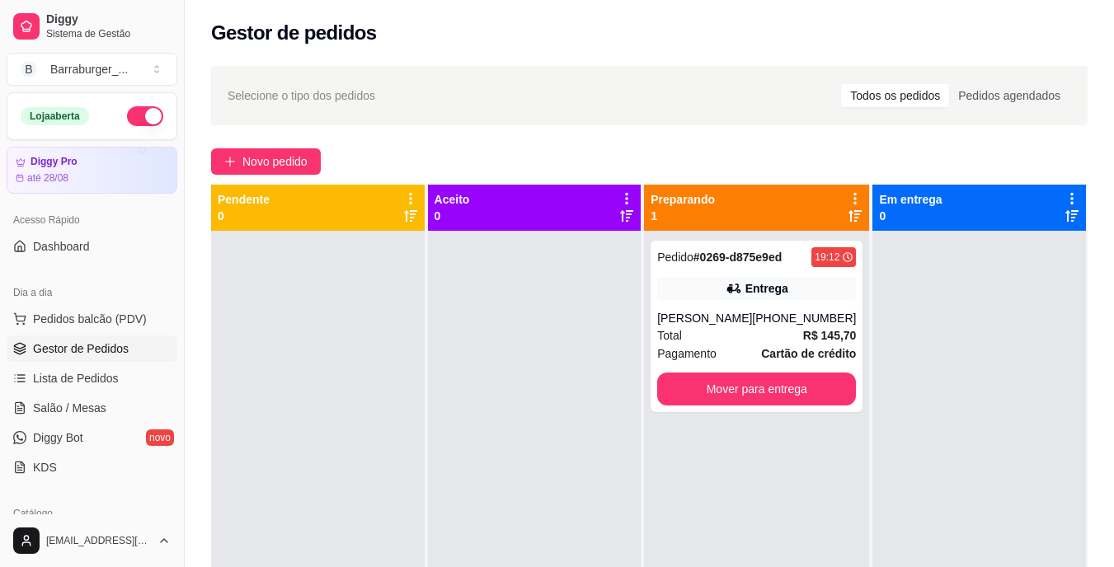
click at [546, 361] on div at bounding box center [535, 514] width 214 height 567
click at [680, 388] on button "Mover para entrega" at bounding box center [756, 389] width 199 height 33
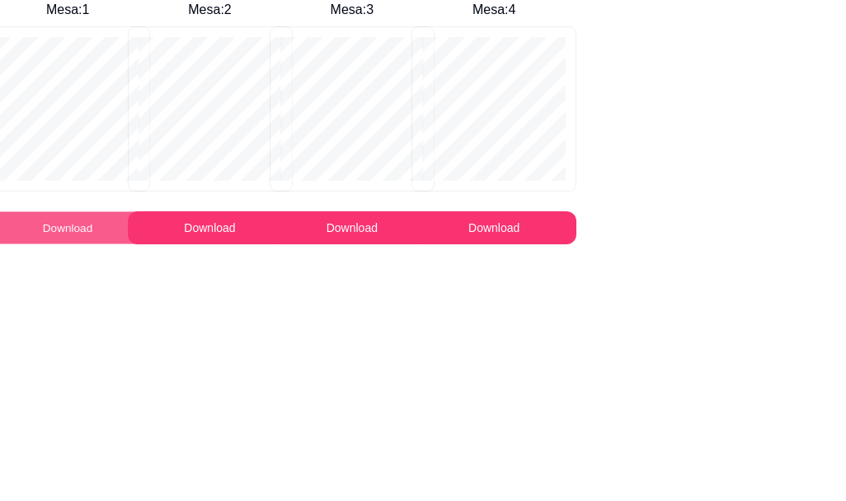
click at [59, 232] on button "Download" at bounding box center [68, 228] width 160 height 32
click at [807, 30] on div "Mesa : 1 Download Mesa : 2 Download Mesa : 3 Download Mesa : 4 Download" at bounding box center [423, 122] width 846 height 244
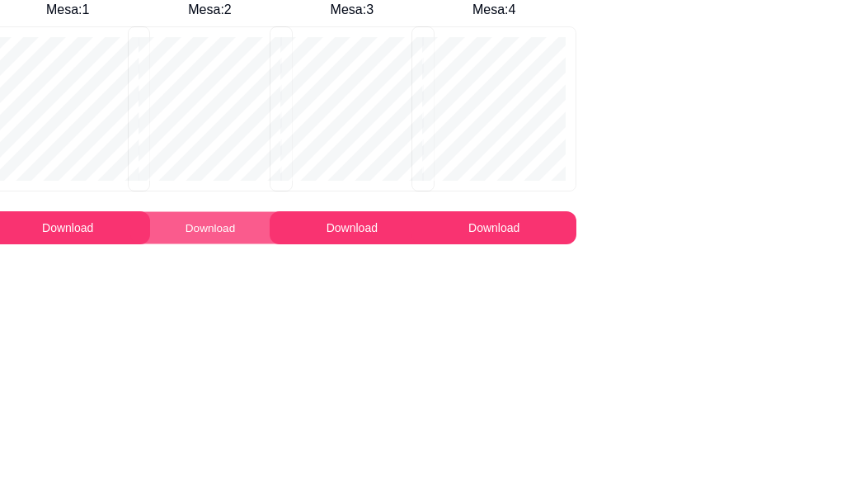
click at [193, 220] on button "Download" at bounding box center [210, 228] width 160 height 32
click at [782, 220] on div "Mesa : 1 Download Mesa : 2 Download Mesa : 3 Download Mesa : 4 Download" at bounding box center [423, 122] width 846 height 244
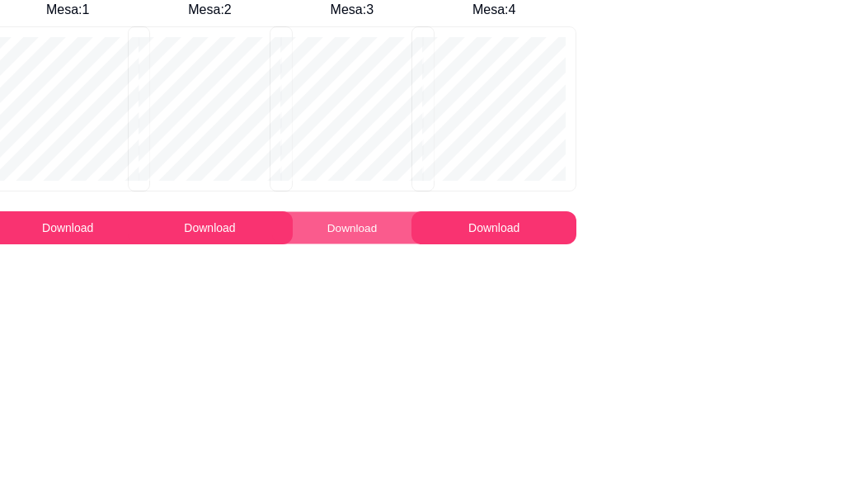
click at [347, 230] on button "Download" at bounding box center [352, 228] width 160 height 32
click at [741, 256] on body "Mesa : 1 Download Mesa : 2 Download Mesa : 3 Download Mesa : 4 Download" at bounding box center [423, 250] width 846 height 501
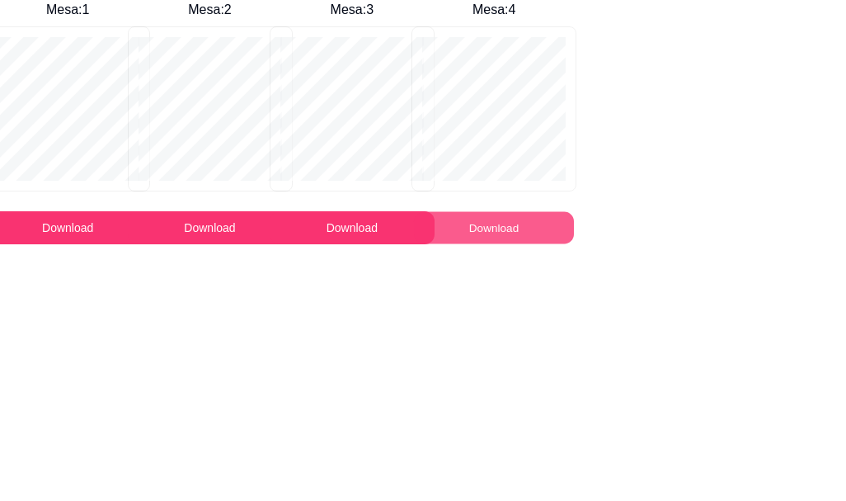
click at [487, 220] on button "Download" at bounding box center [494, 228] width 160 height 32
